Goal: Transaction & Acquisition: Download file/media

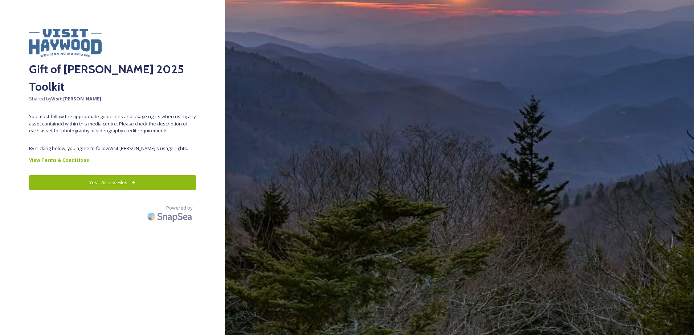
click at [128, 175] on button "Yes - Access Files" at bounding box center [112, 182] width 167 height 15
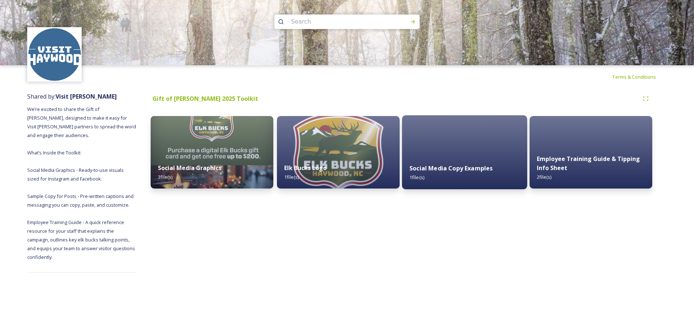
click at [438, 171] on strong "Social Media Copy Examples" at bounding box center [450, 168] width 83 height 8
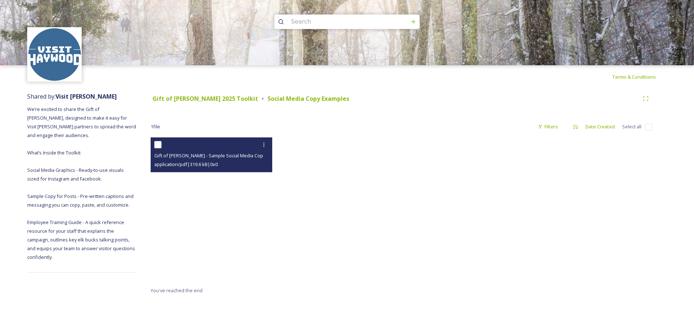
click at [217, 159] on span "Gift of [PERSON_NAME] - Sample Social Media Copy for Partners.pdf" at bounding box center [227, 155] width 147 height 7
click at [167, 158] on span "Gift of [PERSON_NAME] - Sample Social Media Copy for Partners.pdf" at bounding box center [227, 155] width 147 height 7
click at [154, 143] on input "checkbox" at bounding box center [157, 144] width 7 height 7
checkbox input "true"
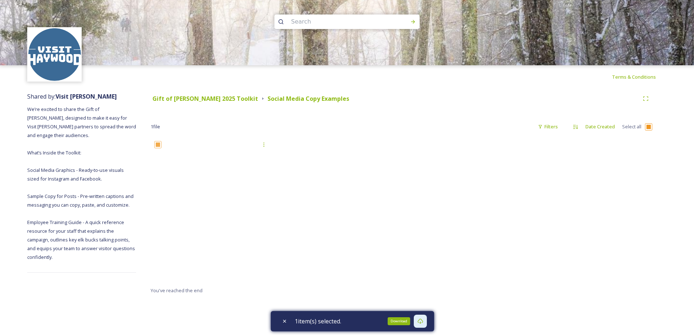
click at [421, 323] on icon at bounding box center [420, 322] width 6 height 6
click at [421, 322] on icon at bounding box center [420, 322] width 6 height 6
